Goal: Information Seeking & Learning: Learn about a topic

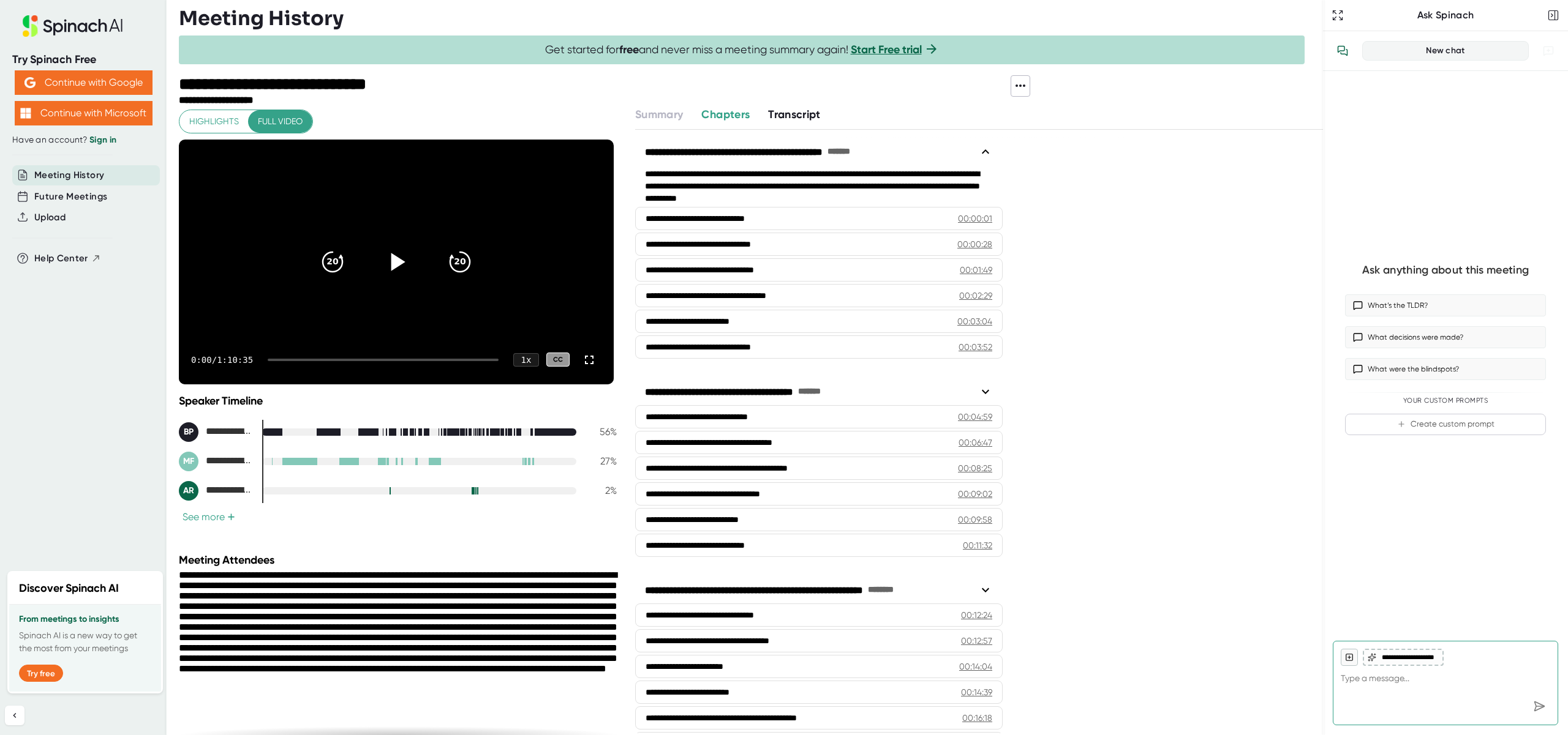
click at [388, 260] on icon at bounding box center [396, 262] width 31 height 31
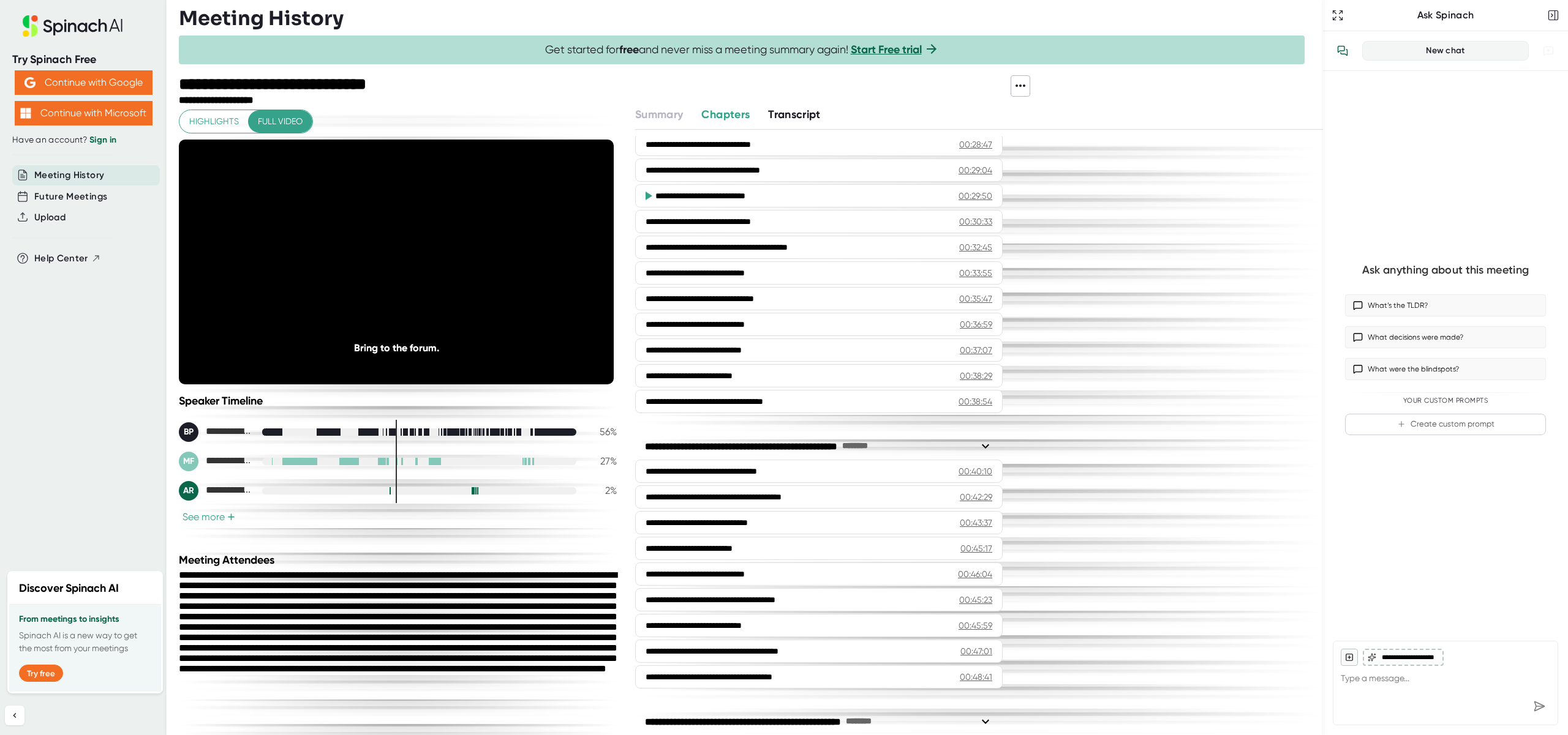
scroll to position [945, 0]
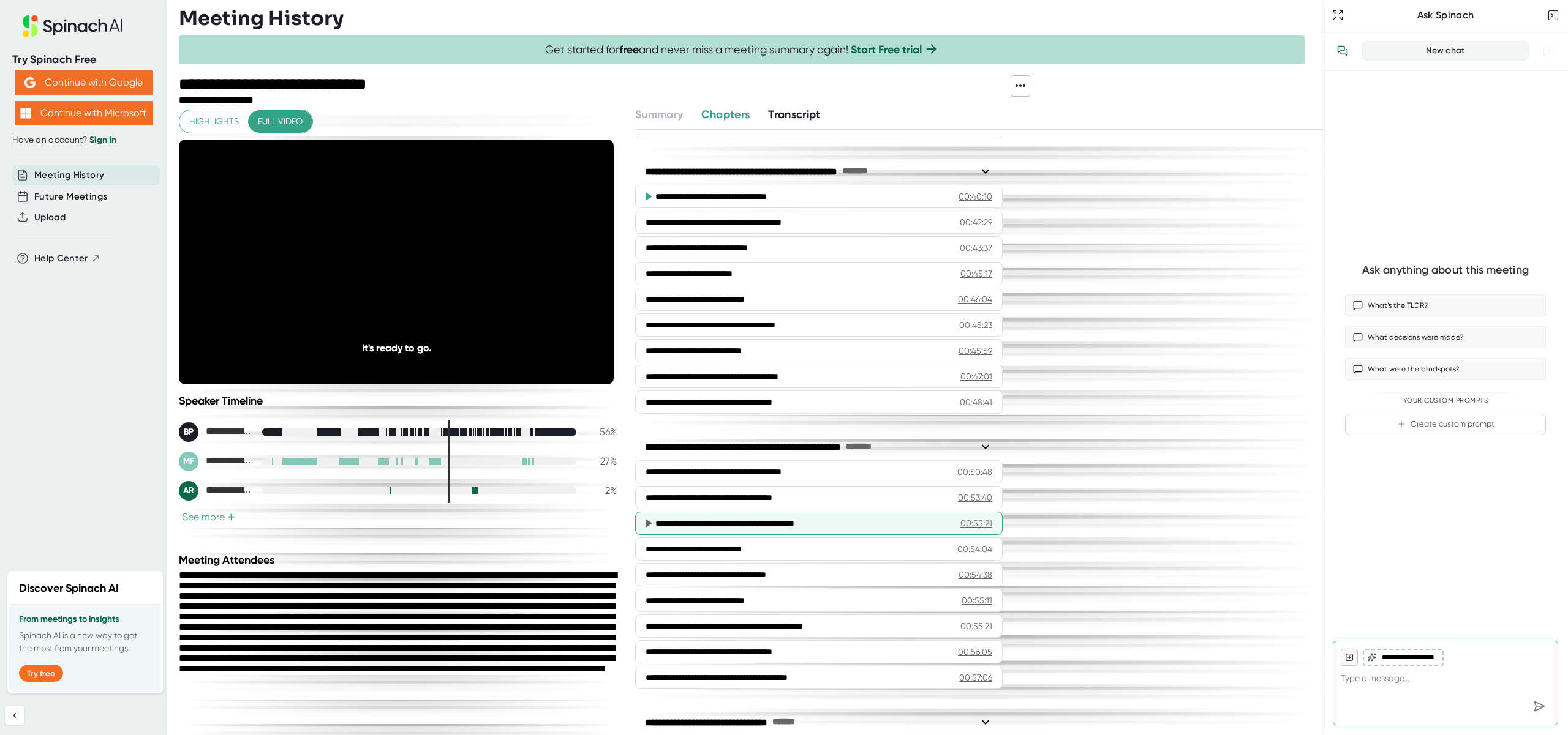
scroll to position [1225, 0]
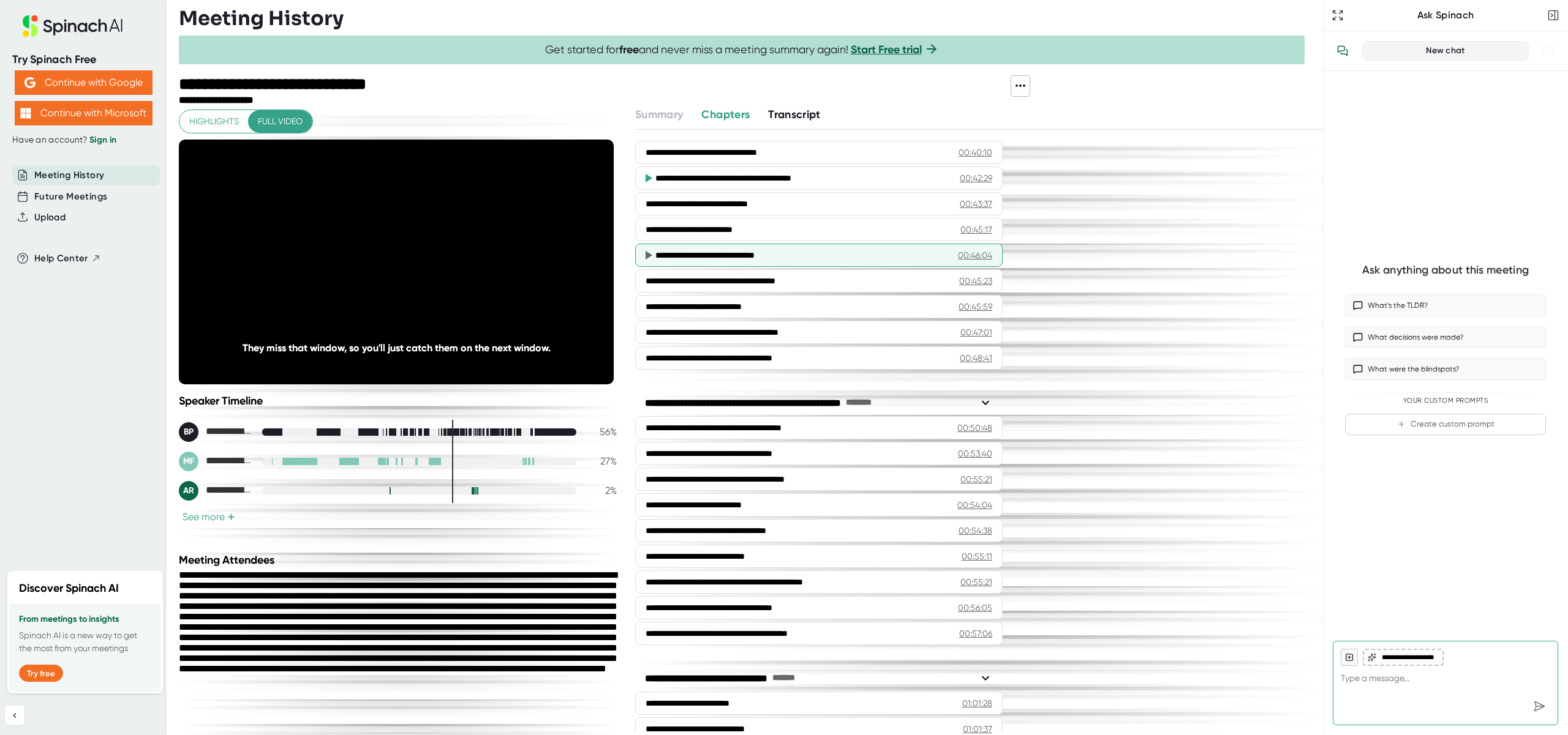
scroll to position [1244, 0]
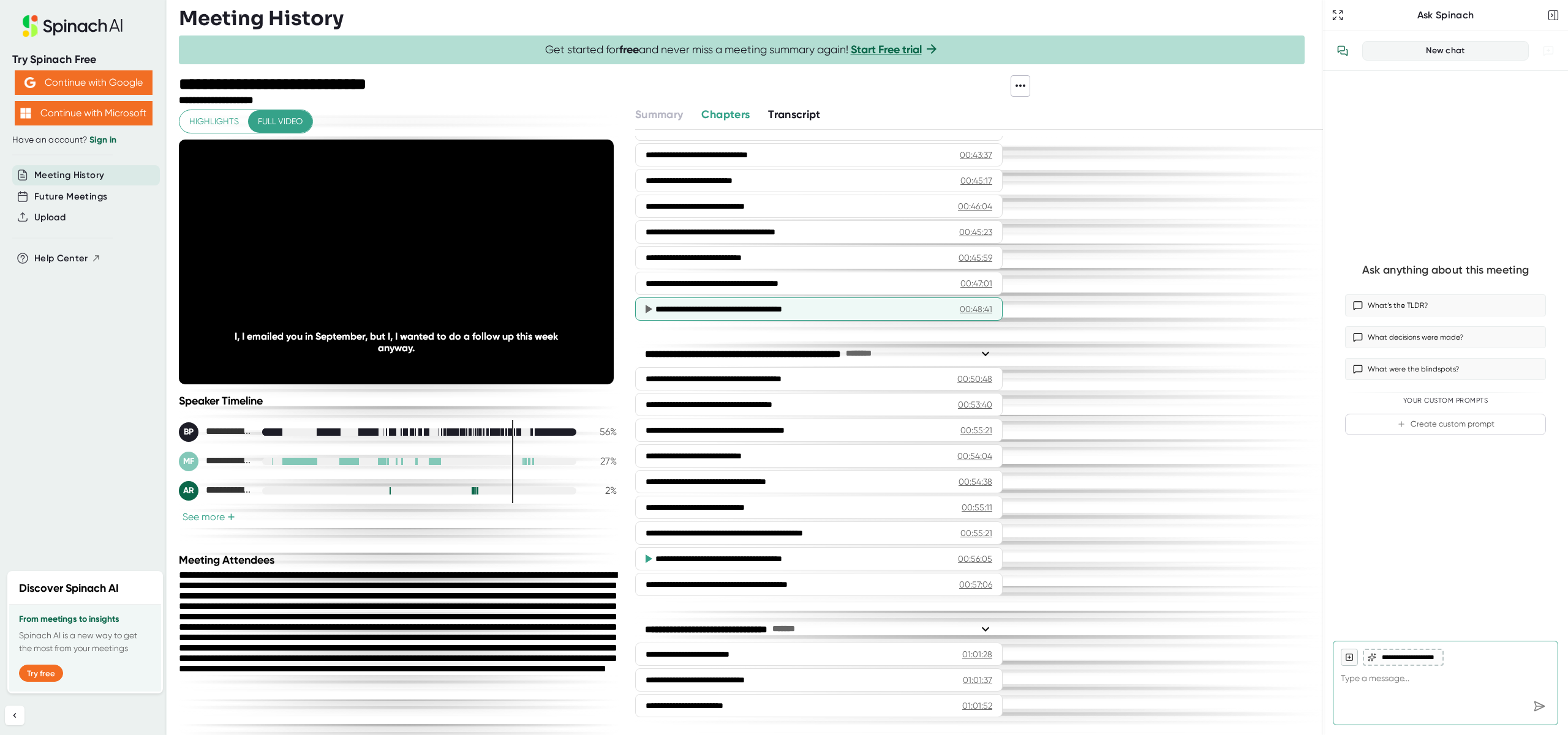
scroll to position [1313, 0]
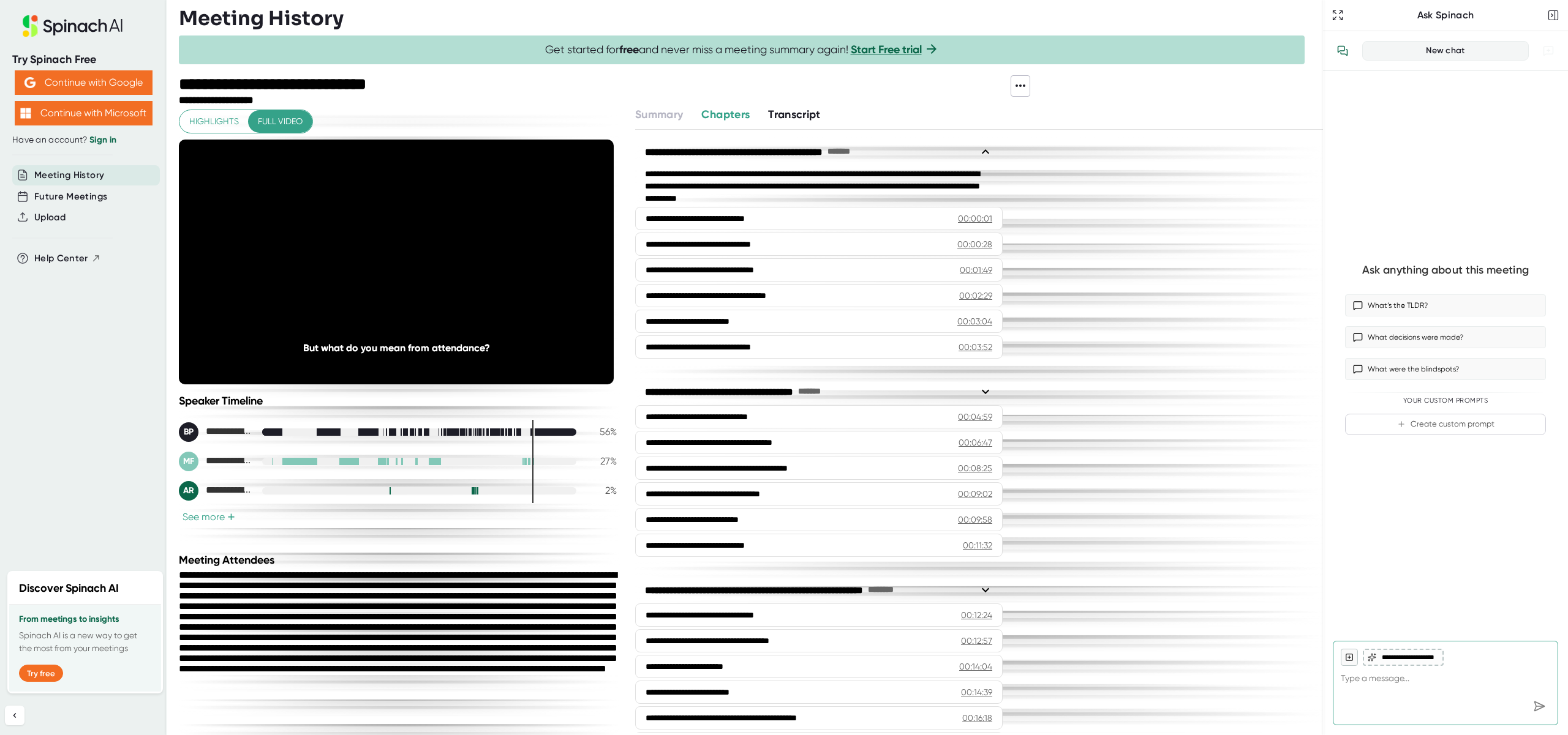
scroll to position [1313, 0]
